Goal: Task Accomplishment & Management: Complete application form

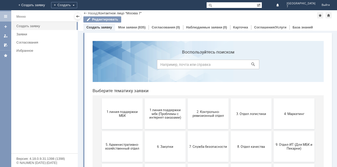
scroll to position [74, 0]
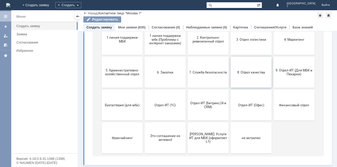
click at [247, 72] on span "8. Отдел качества" at bounding box center [251, 72] width 38 height 4
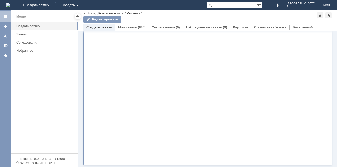
scroll to position [0, 0]
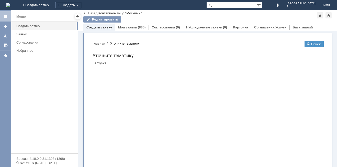
click at [247, 55] on h1 "Уточните тематику" at bounding box center [208, 55] width 231 height 7
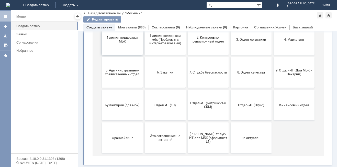
scroll to position [74, 0]
click at [164, 110] on button "Отдел ИТ (1С)" at bounding box center [165, 105] width 41 height 31
click at [282, 112] on button "Финансовый отдел" at bounding box center [294, 105] width 41 height 31
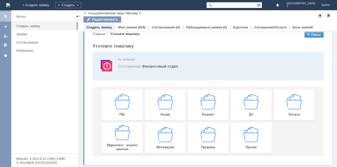
scroll to position [10, 0]
click at [161, 140] on img at bounding box center [165, 133] width 15 height 15
click at [162, 142] on img at bounding box center [165, 133] width 15 height 15
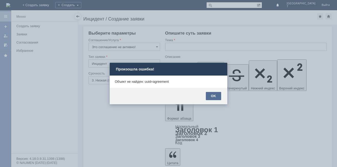
click at [209, 97] on div "OK" at bounding box center [213, 96] width 15 height 8
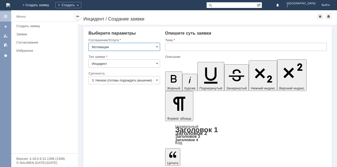
click at [170, 47] on input "text" at bounding box center [246, 47] width 162 height 8
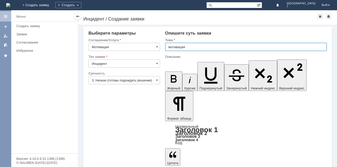
type input "мотивация"
